Goal: Information Seeking & Learning: Learn about a topic

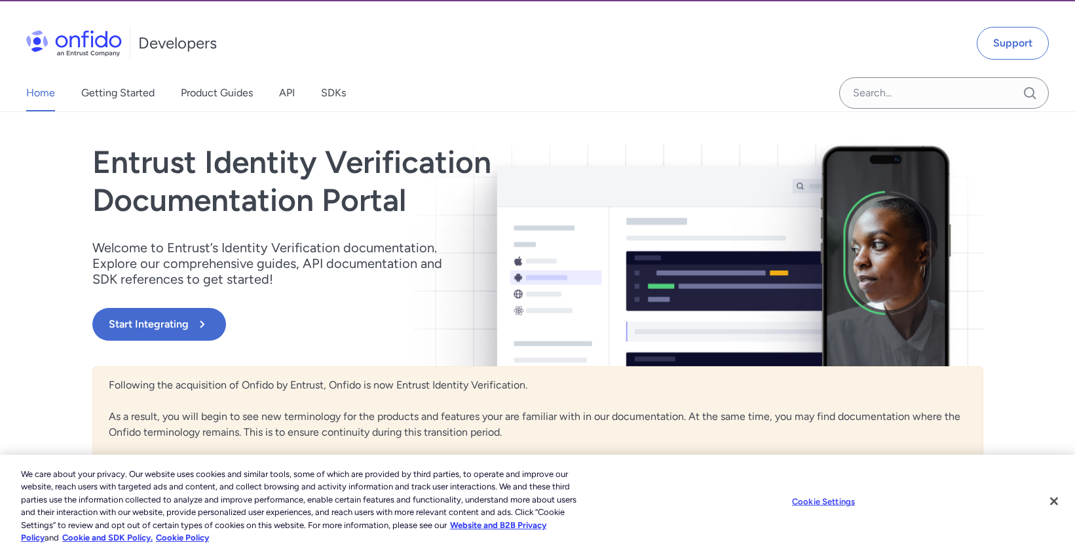
scroll to position [42, 0]
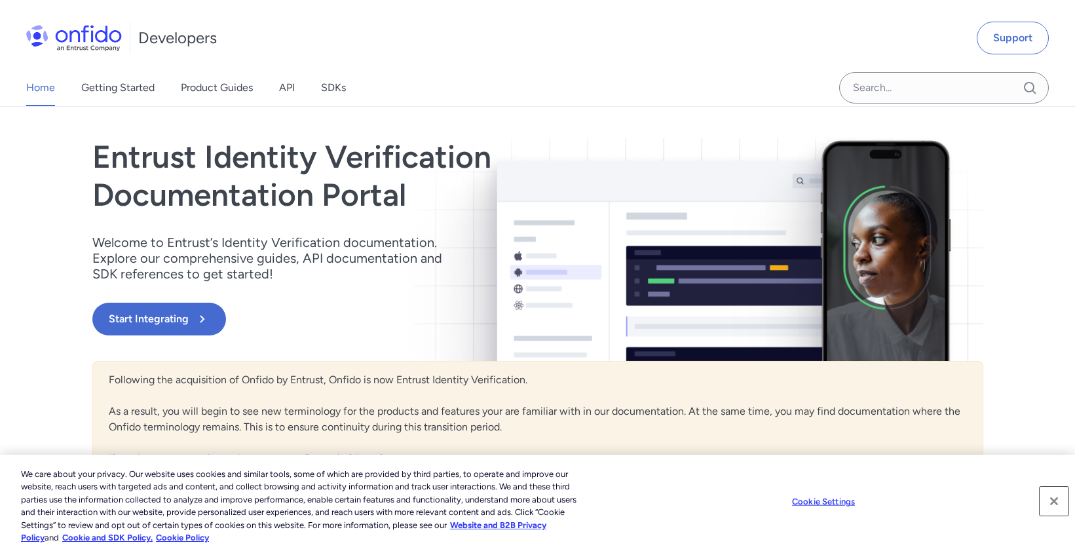
click at [1053, 496] on button "Close" at bounding box center [1053, 501] width 29 height 29
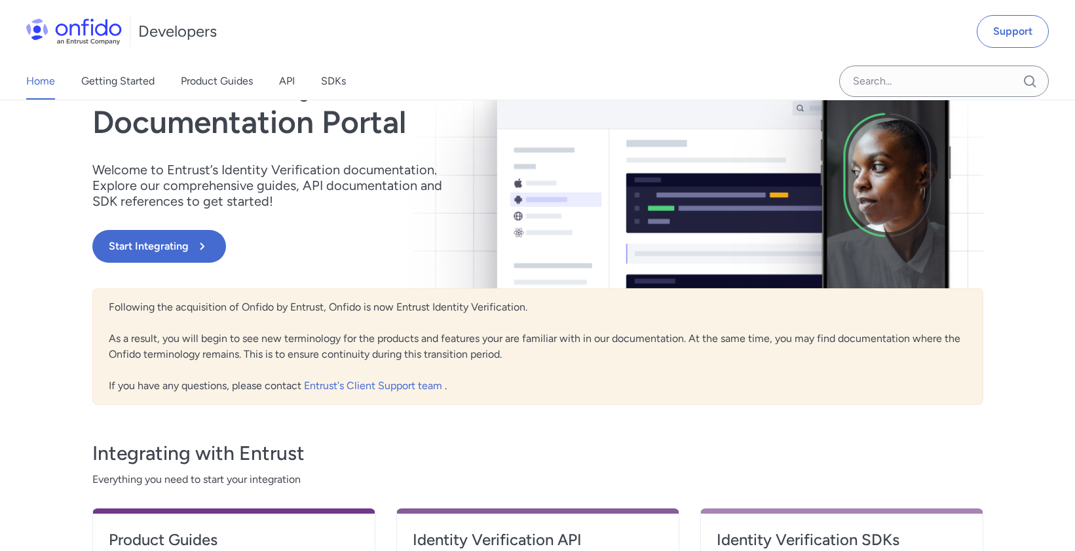
scroll to position [0, 0]
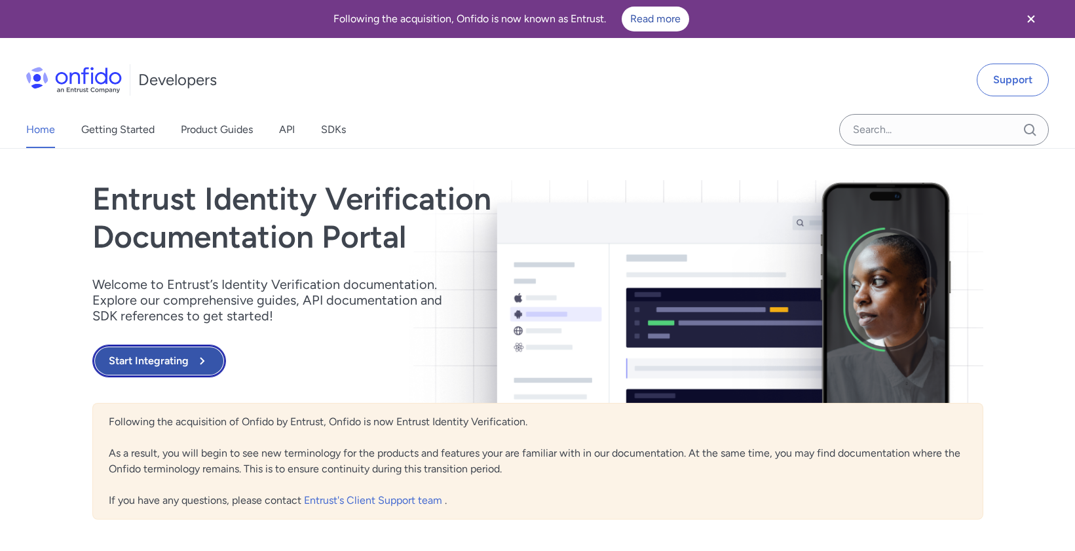
click at [190, 357] on button "Start Integrating" at bounding box center [159, 360] width 134 height 33
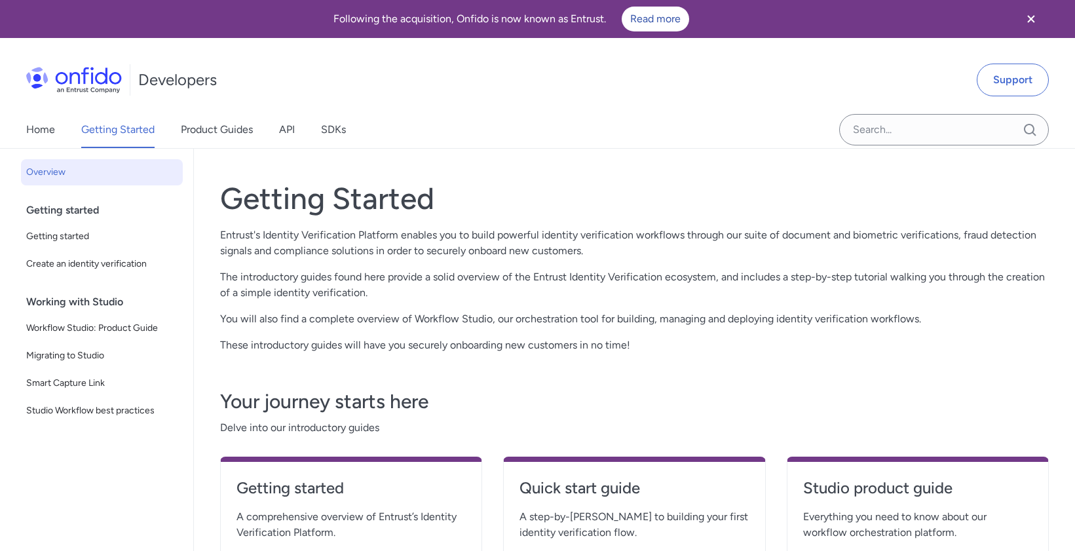
click at [66, 210] on div "Getting started" at bounding box center [107, 210] width 162 height 26
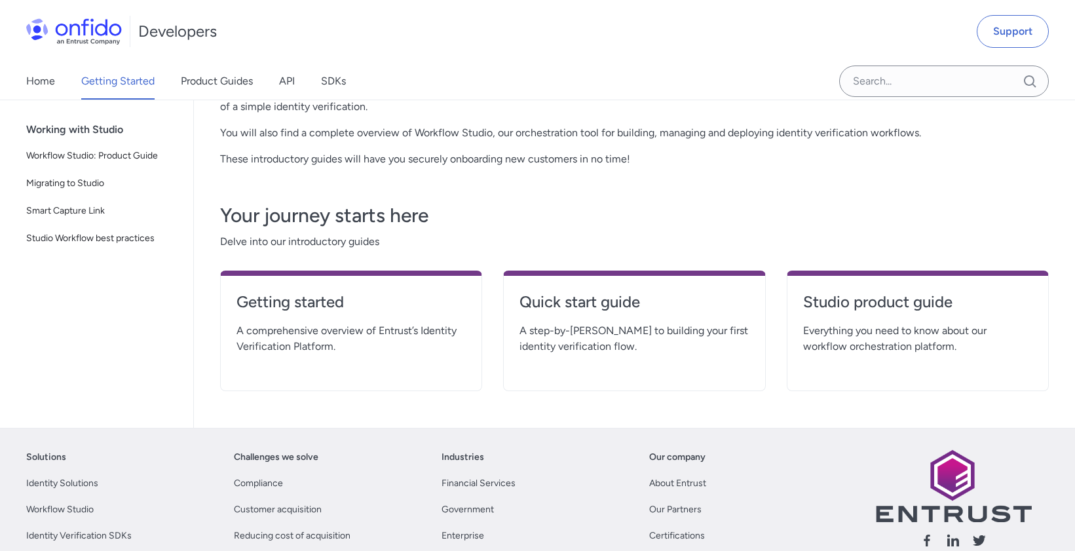
scroll to position [192, 0]
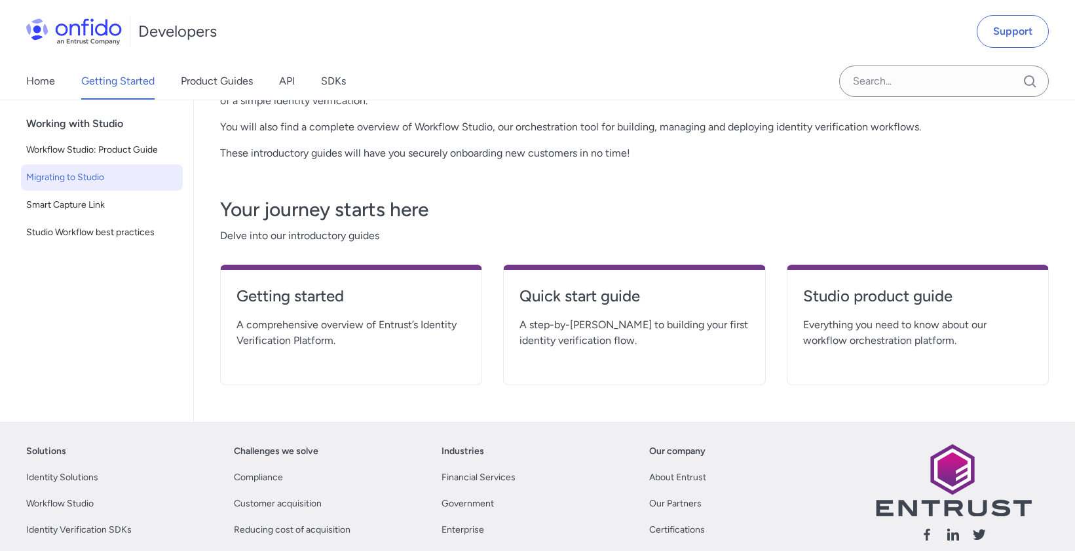
click at [88, 183] on span "Migrating to Studio" at bounding box center [101, 178] width 151 height 16
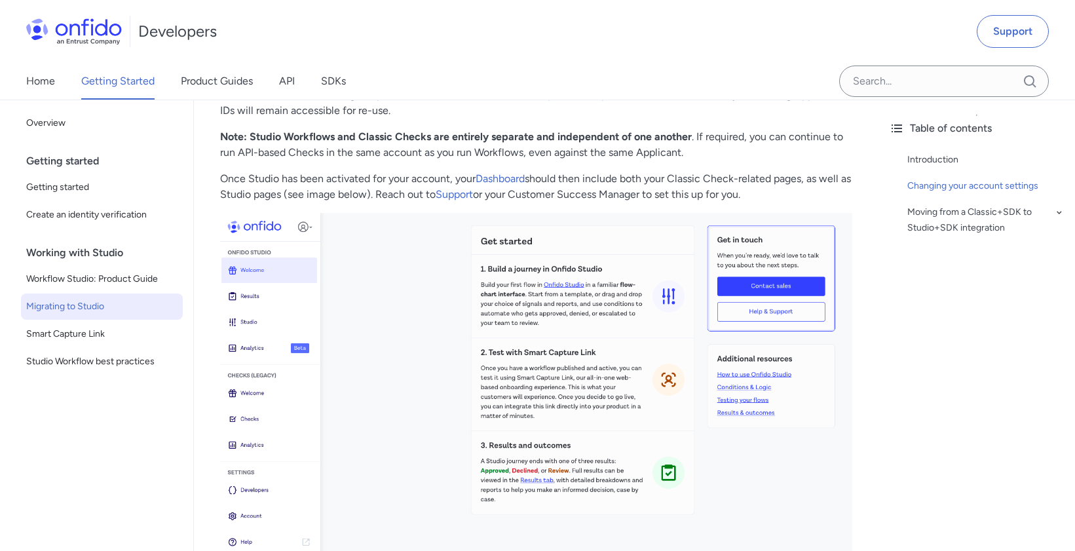
scroll to position [361, 0]
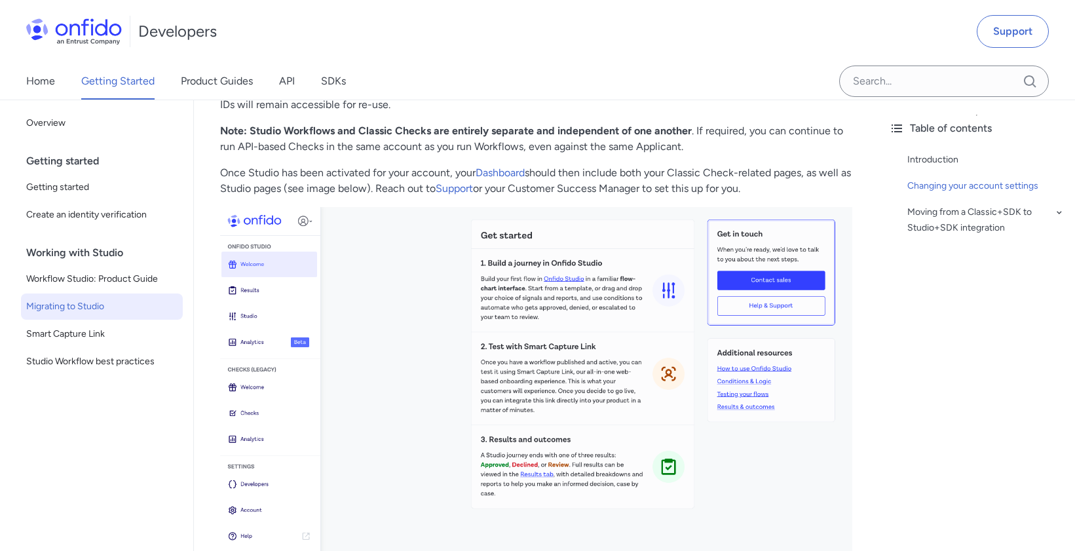
click at [279, 79] on div "Home Getting Started Product Guides API SDKs" at bounding box center [199, 81] width 398 height 37
click at [291, 78] on link "API" at bounding box center [287, 81] width 16 height 37
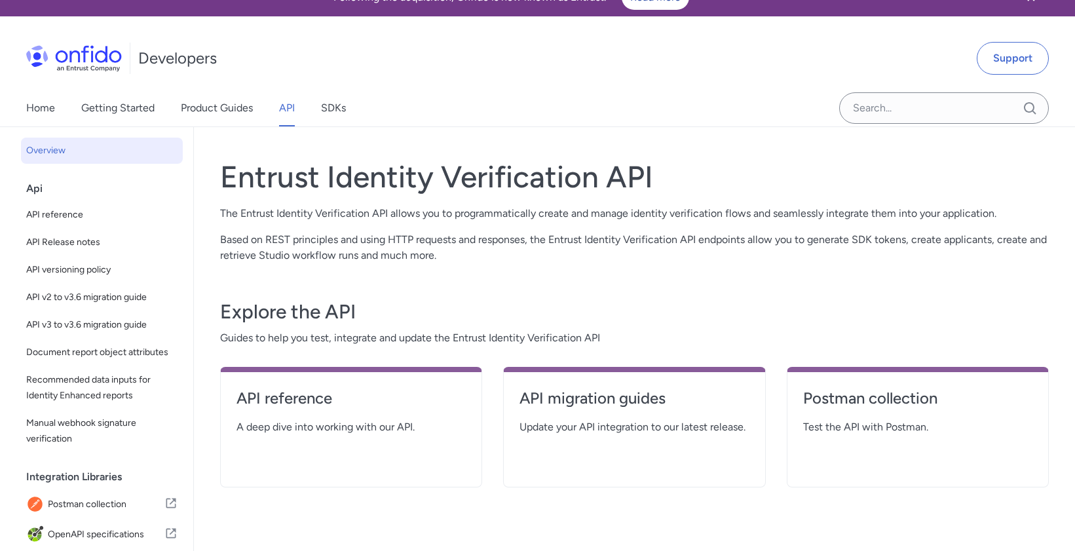
scroll to position [20, 0]
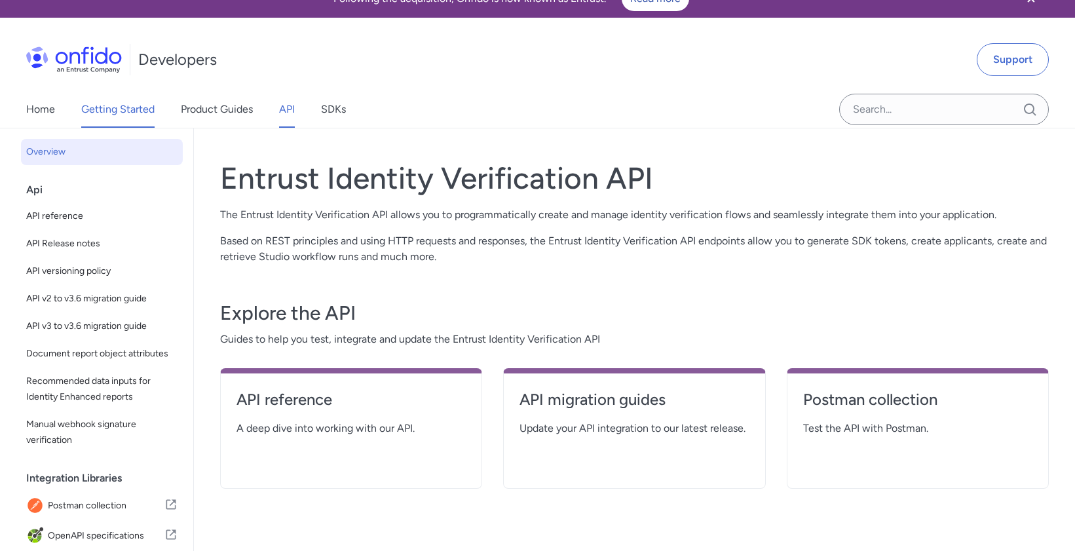
click at [125, 115] on link "Getting Started" at bounding box center [117, 109] width 73 height 37
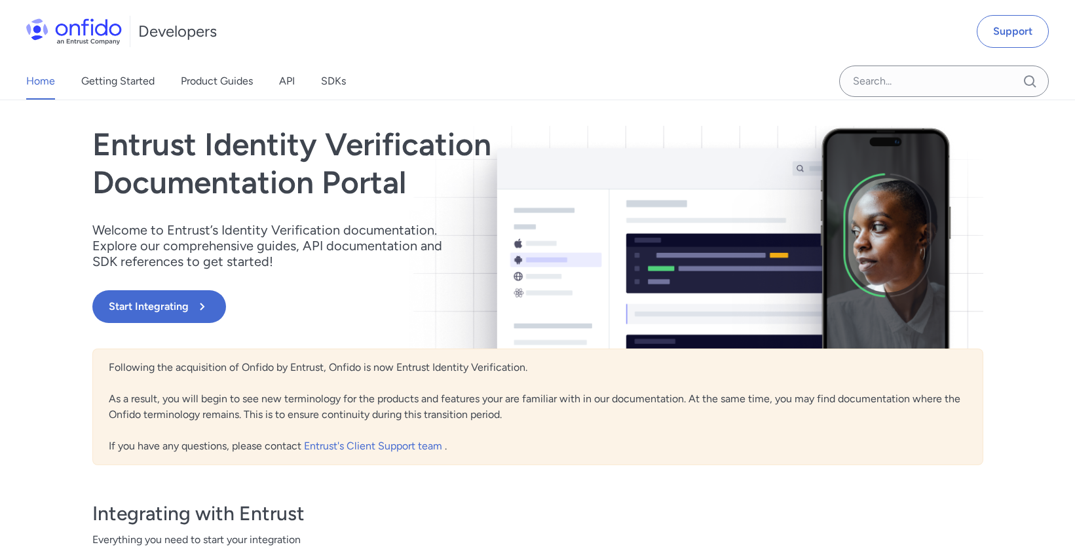
scroll to position [56, 0]
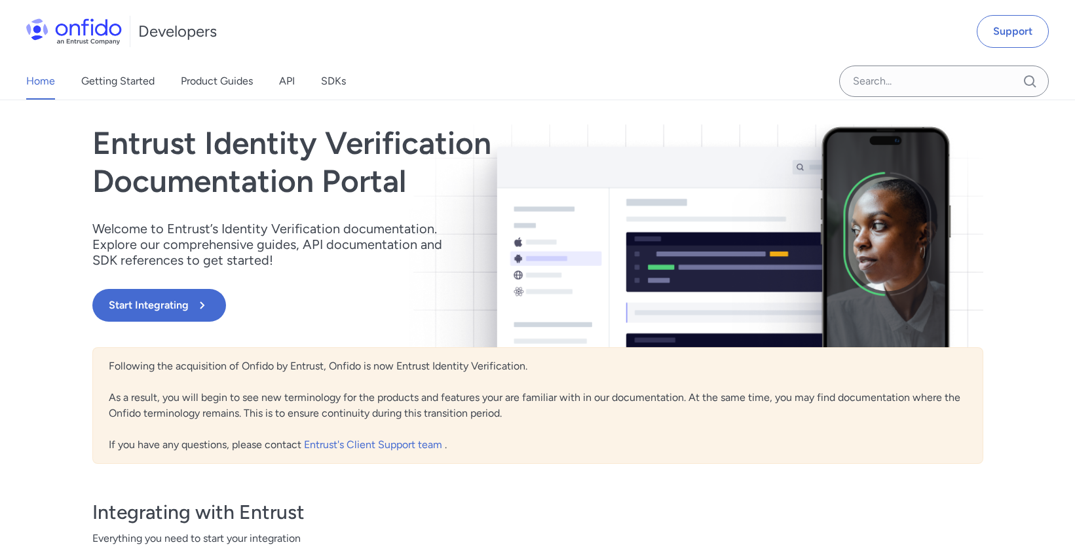
click at [176, 29] on h1 "Developers" at bounding box center [177, 31] width 79 height 21
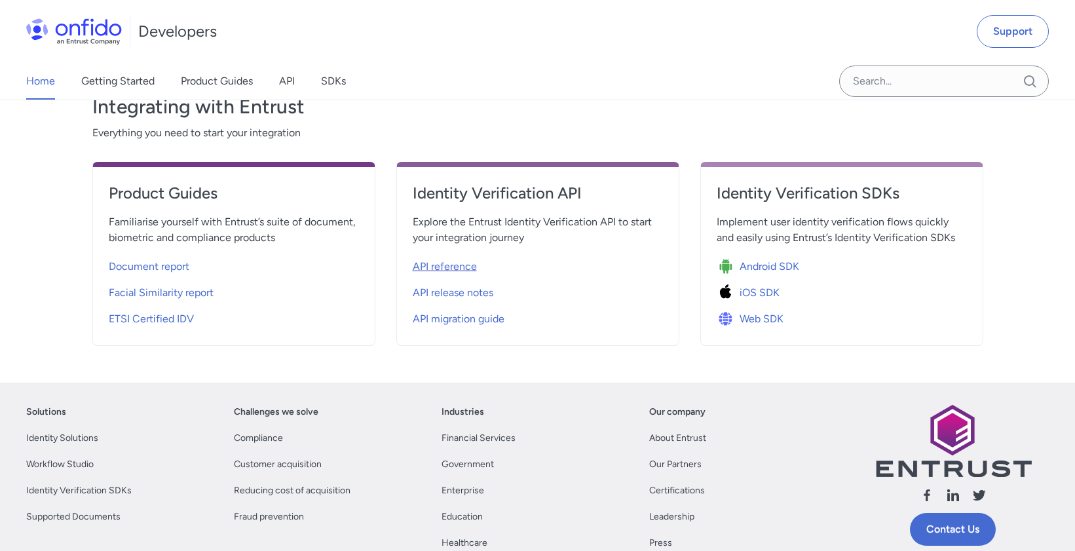
scroll to position [460, 0]
click at [440, 268] on span "API reference" at bounding box center [445, 267] width 64 height 16
select select "http"
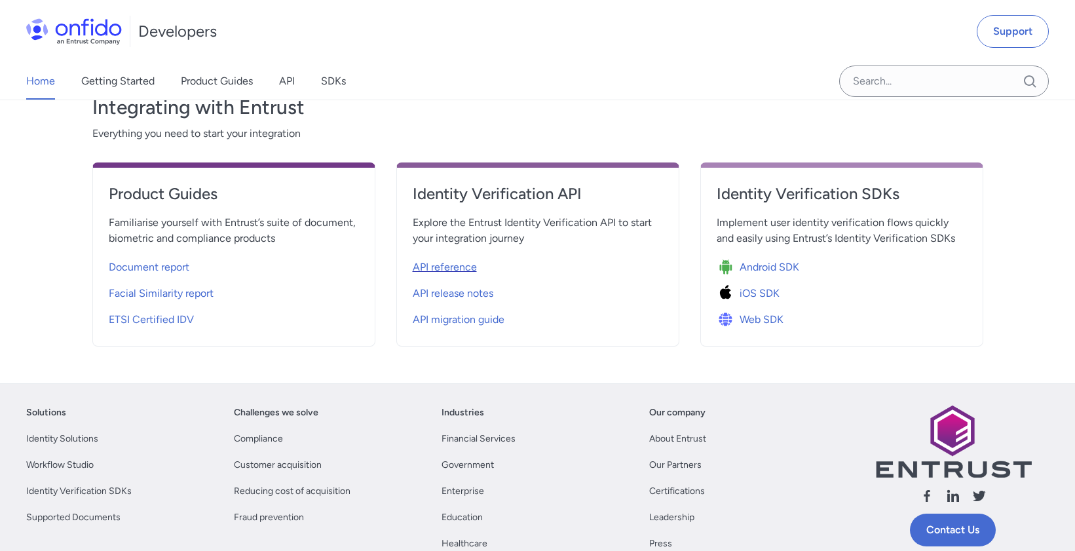
select select "http"
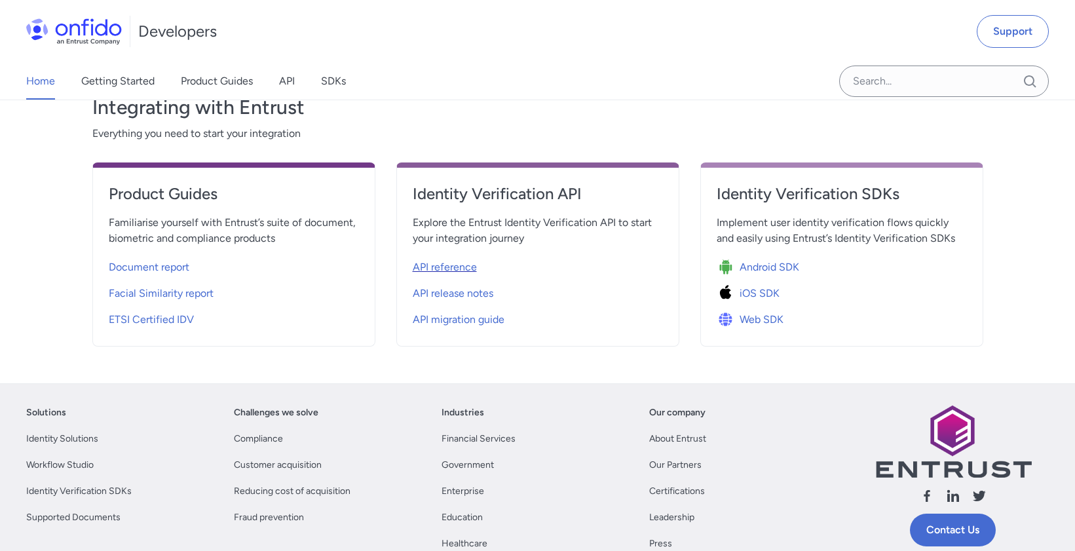
select select "http"
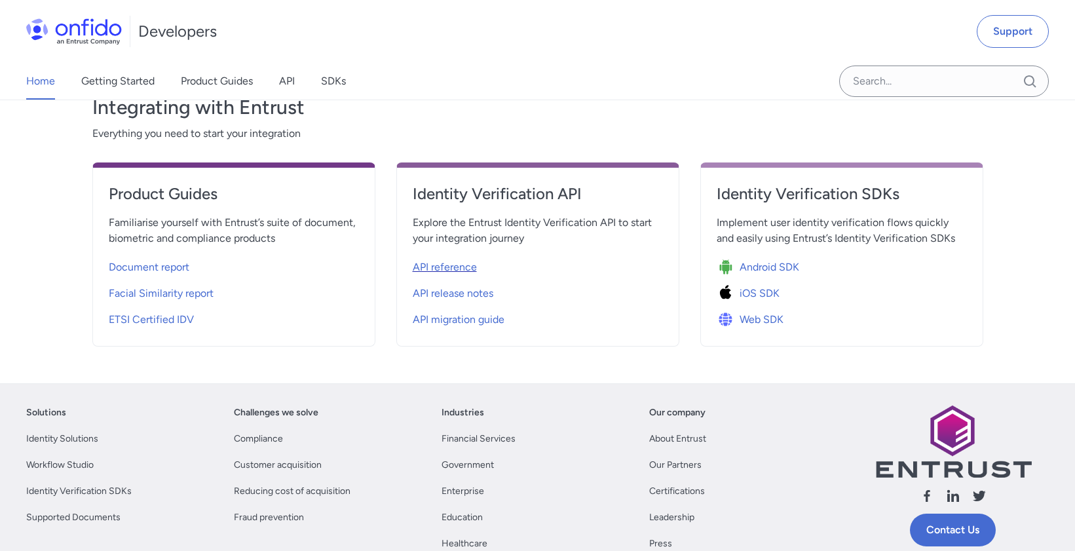
select select "http"
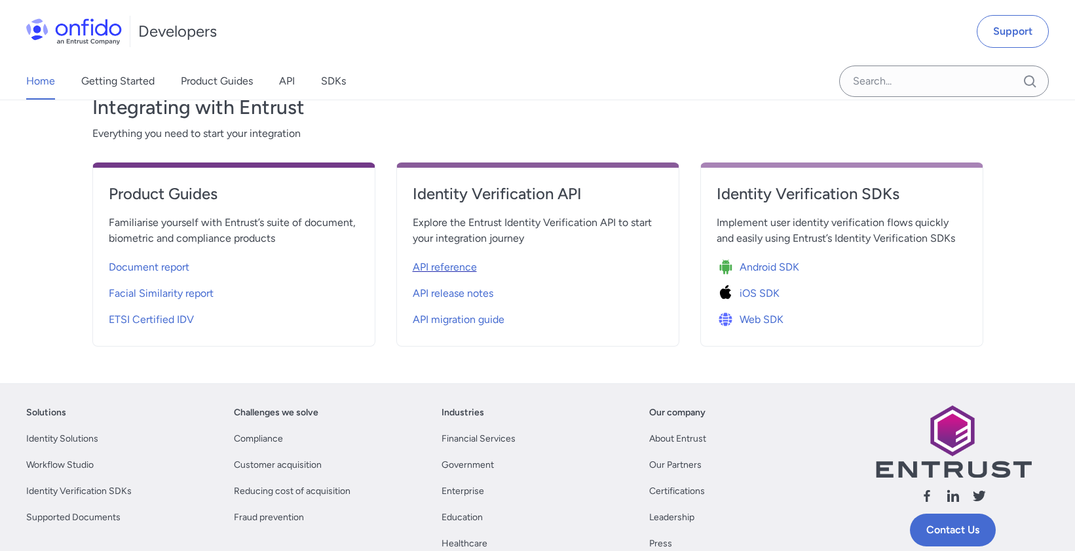
select select "http"
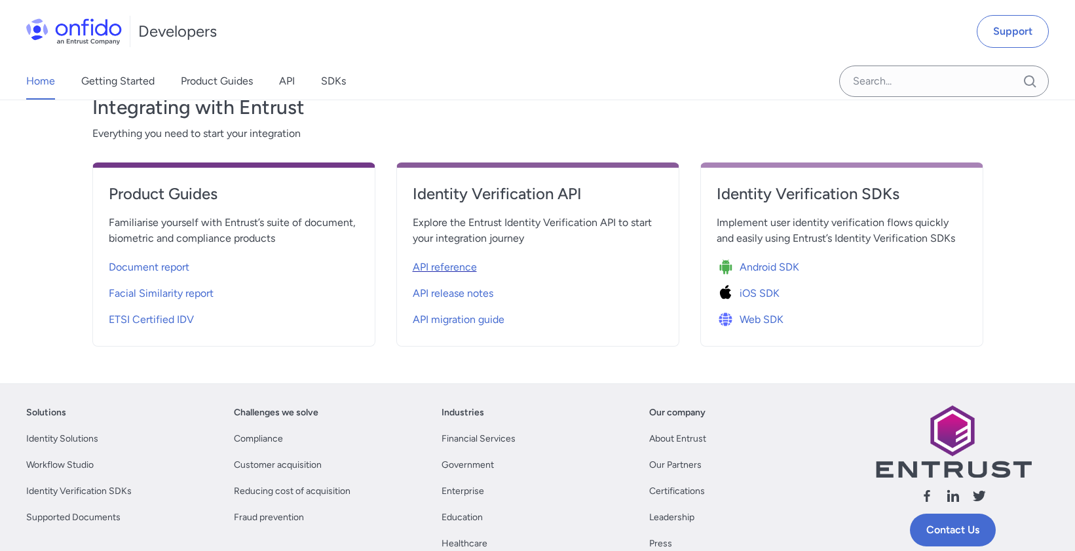
select select "http"
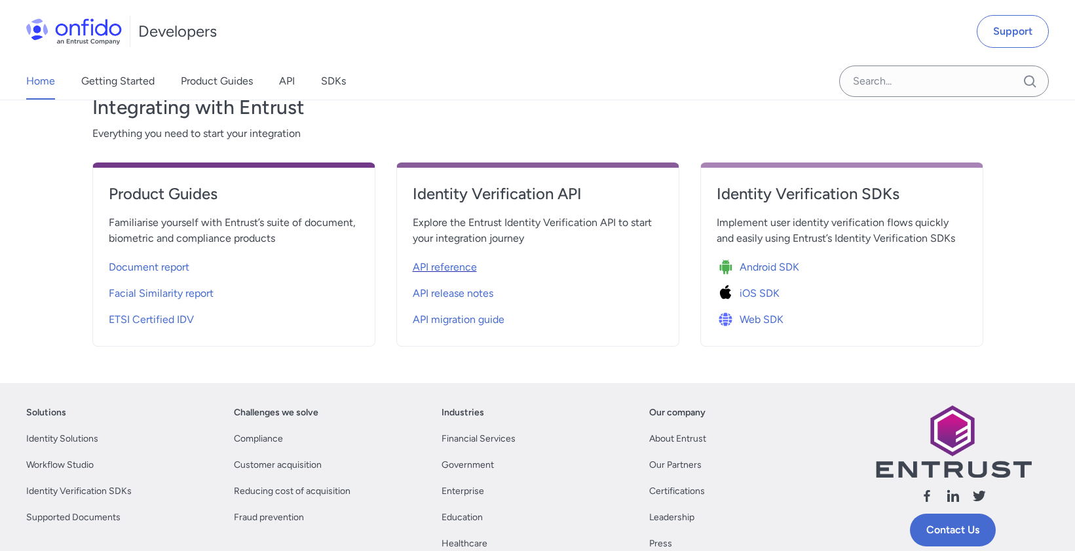
select select "http"
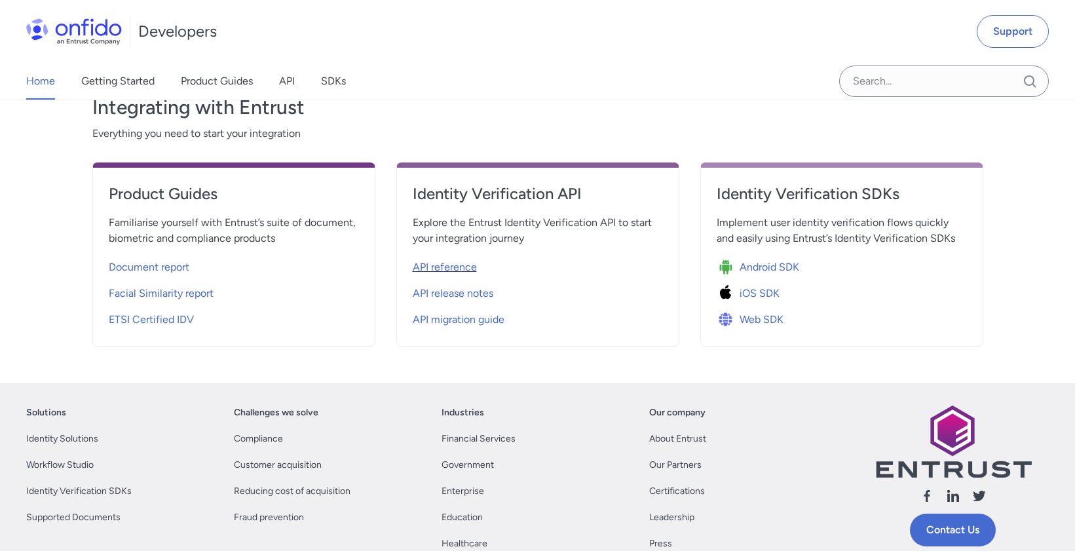
select select "http"
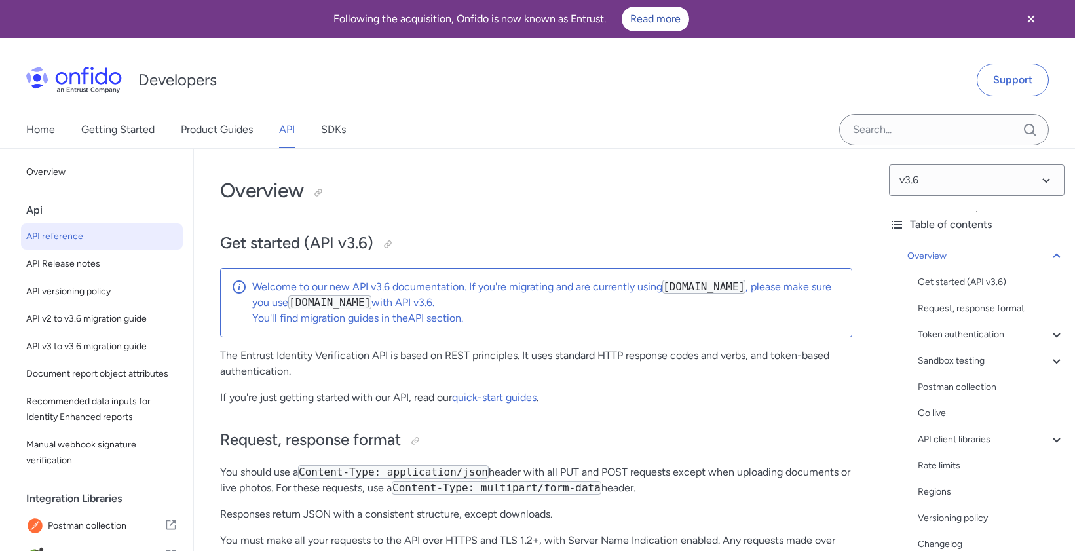
scroll to position [460, 0]
